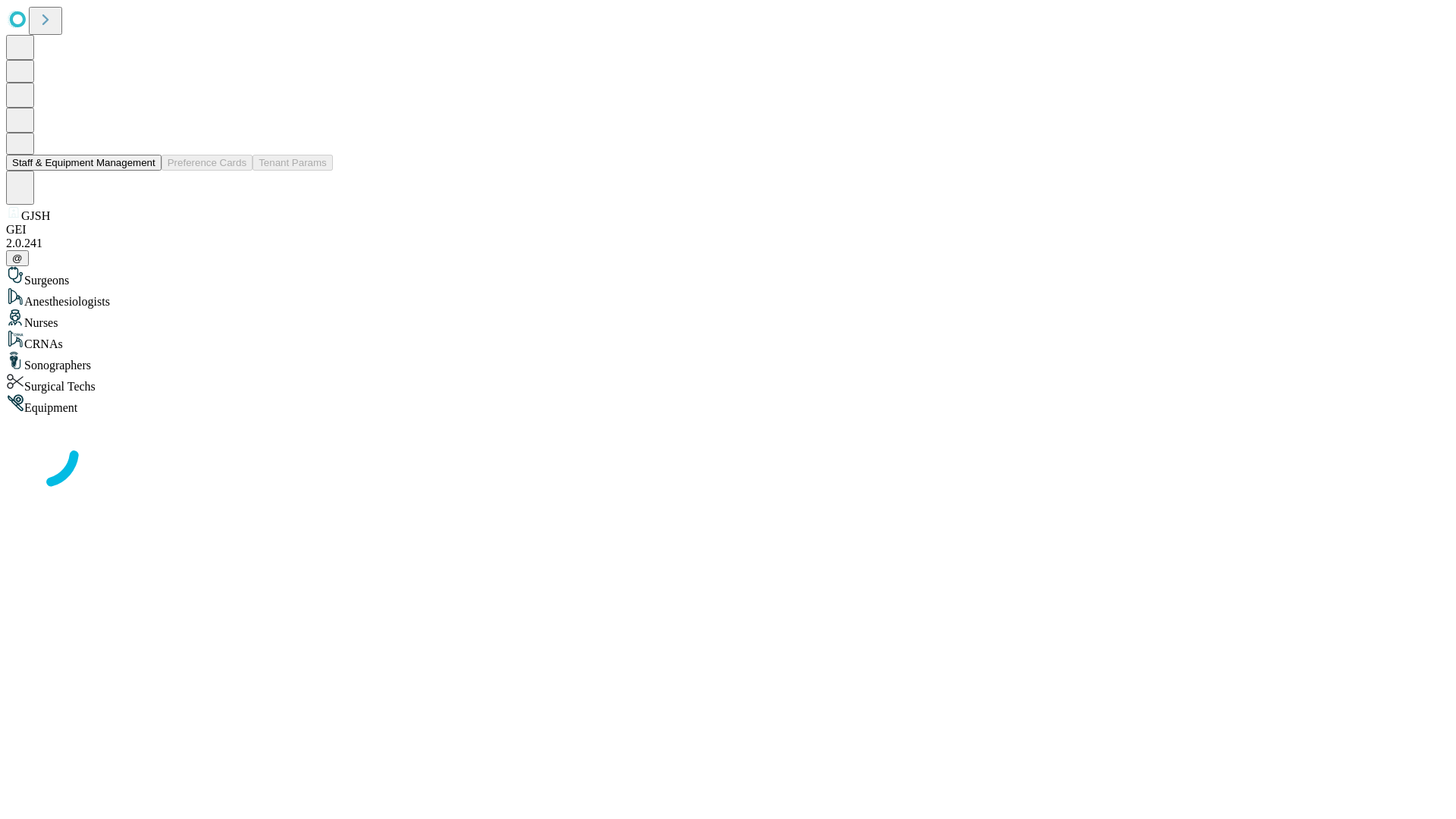
click at [145, 171] on button "Staff & Equipment Management" at bounding box center [84, 162] width 155 height 16
